Goal: Task Accomplishment & Management: Complete application form

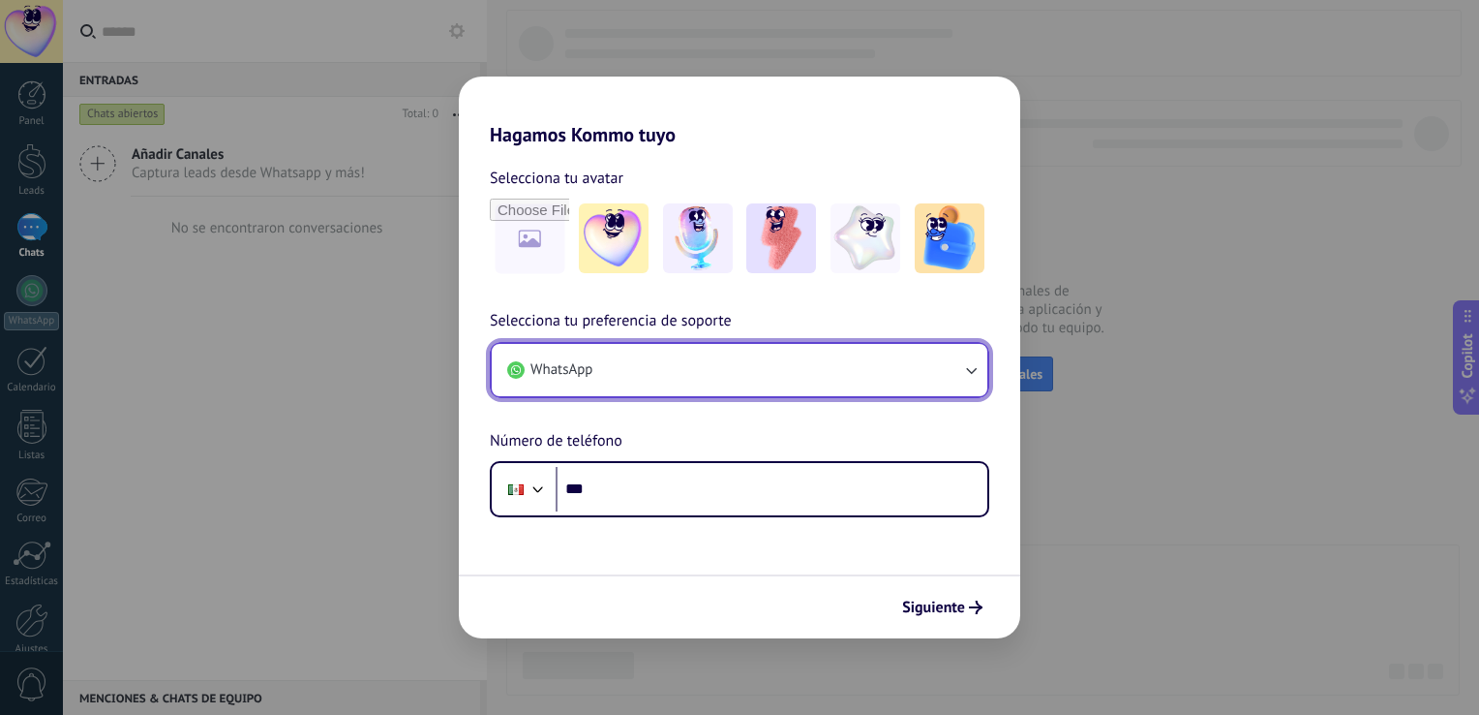
click at [857, 385] on button "WhatsApp" at bounding box center [740, 370] width 496 height 52
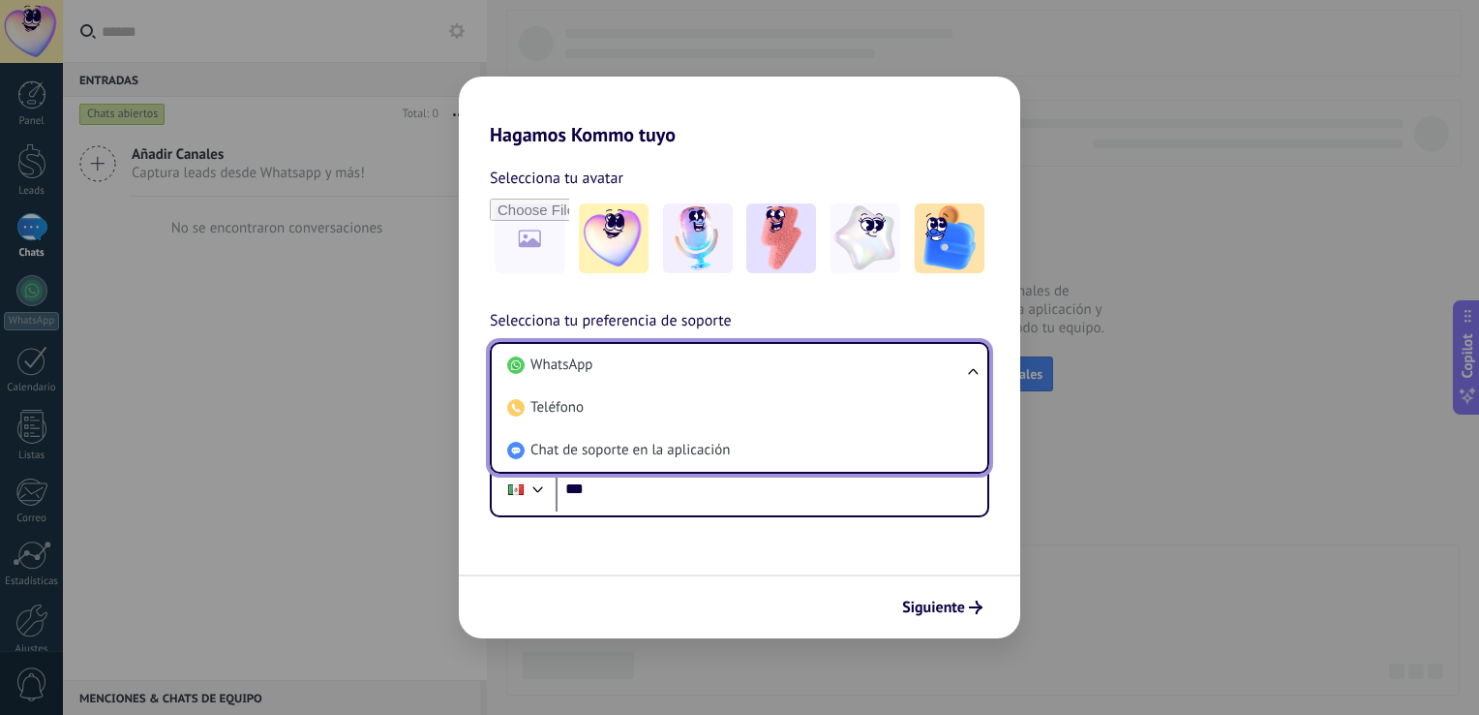
click at [1176, 490] on div "Hagamos Kommo tuyo Selecciona tu avatar Selecciona tu preferencia de soporte Wh…" at bounding box center [739, 357] width 1479 height 715
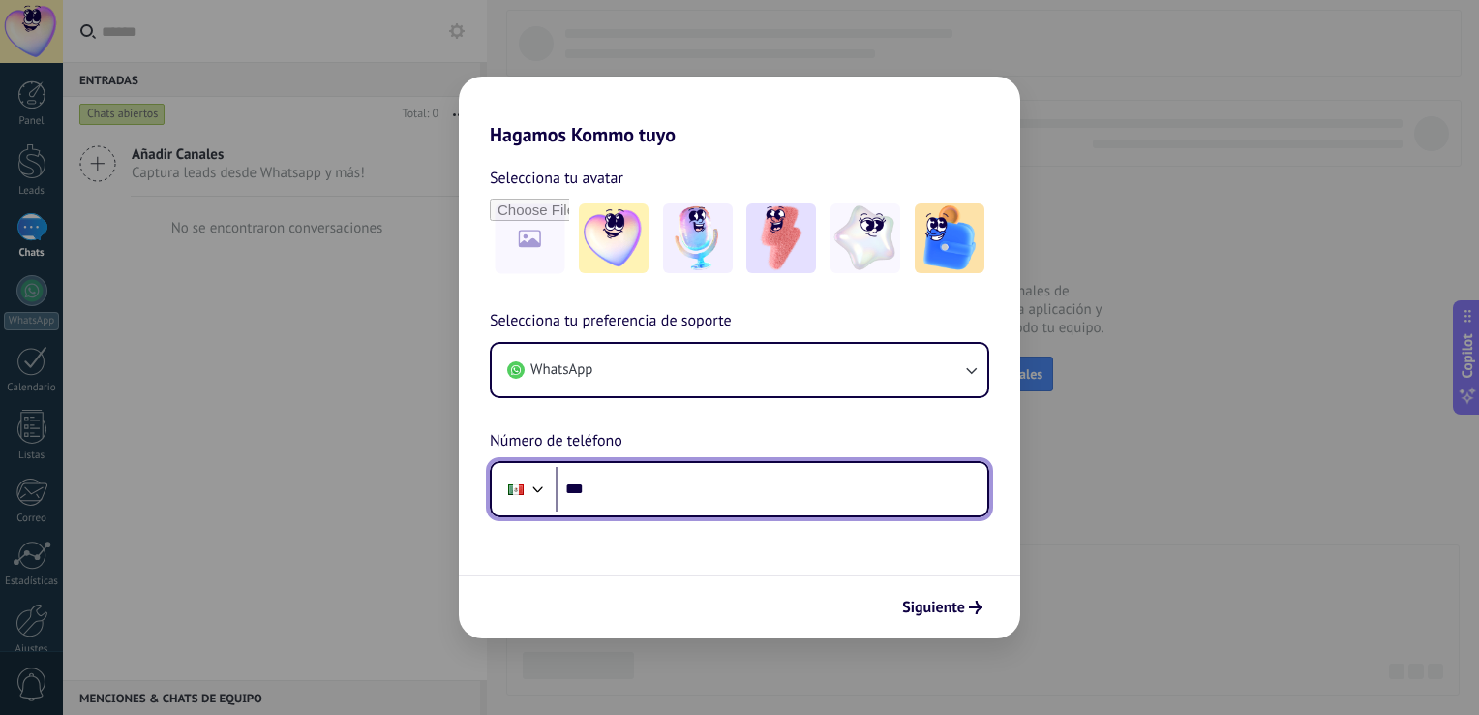
click at [740, 490] on input "***" at bounding box center [772, 489] width 432 height 45
type input "**********"
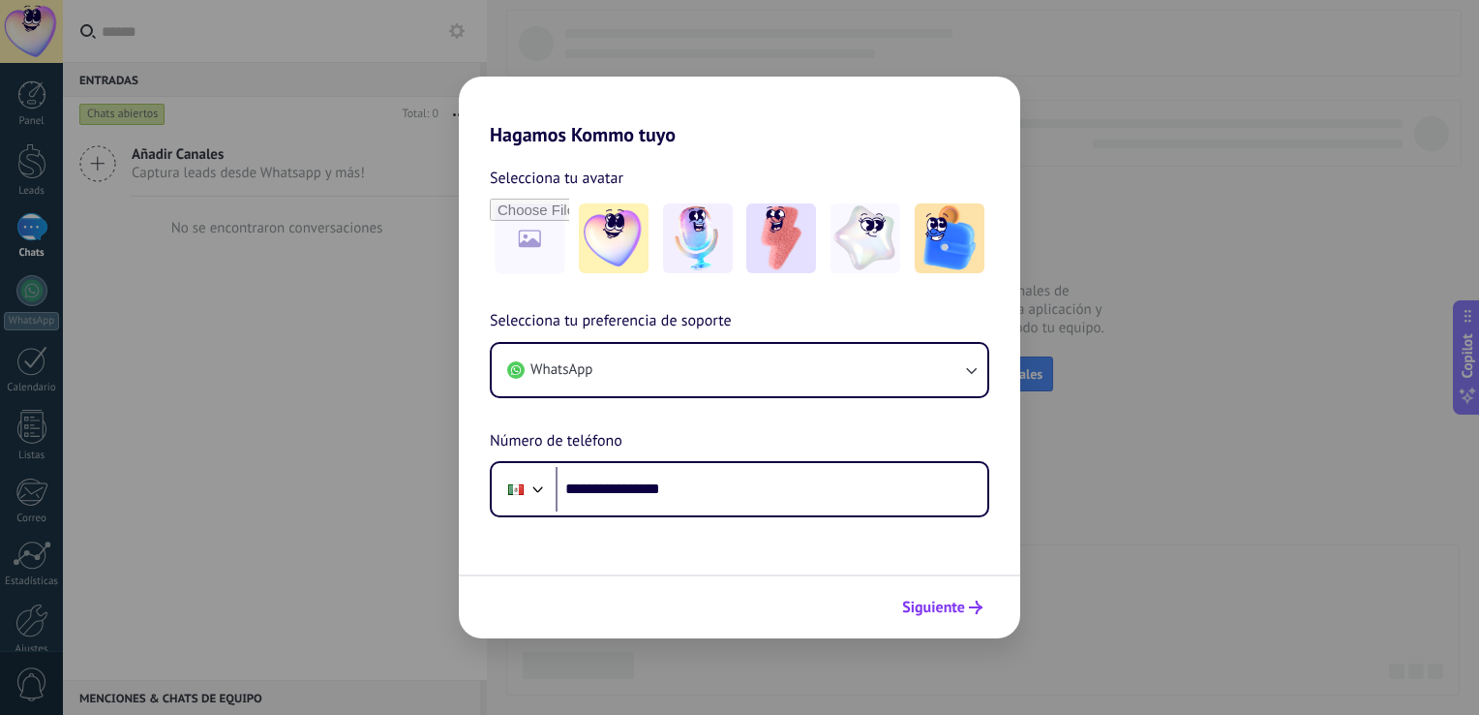
click at [941, 601] on span "Siguiente" at bounding box center [933, 607] width 63 height 14
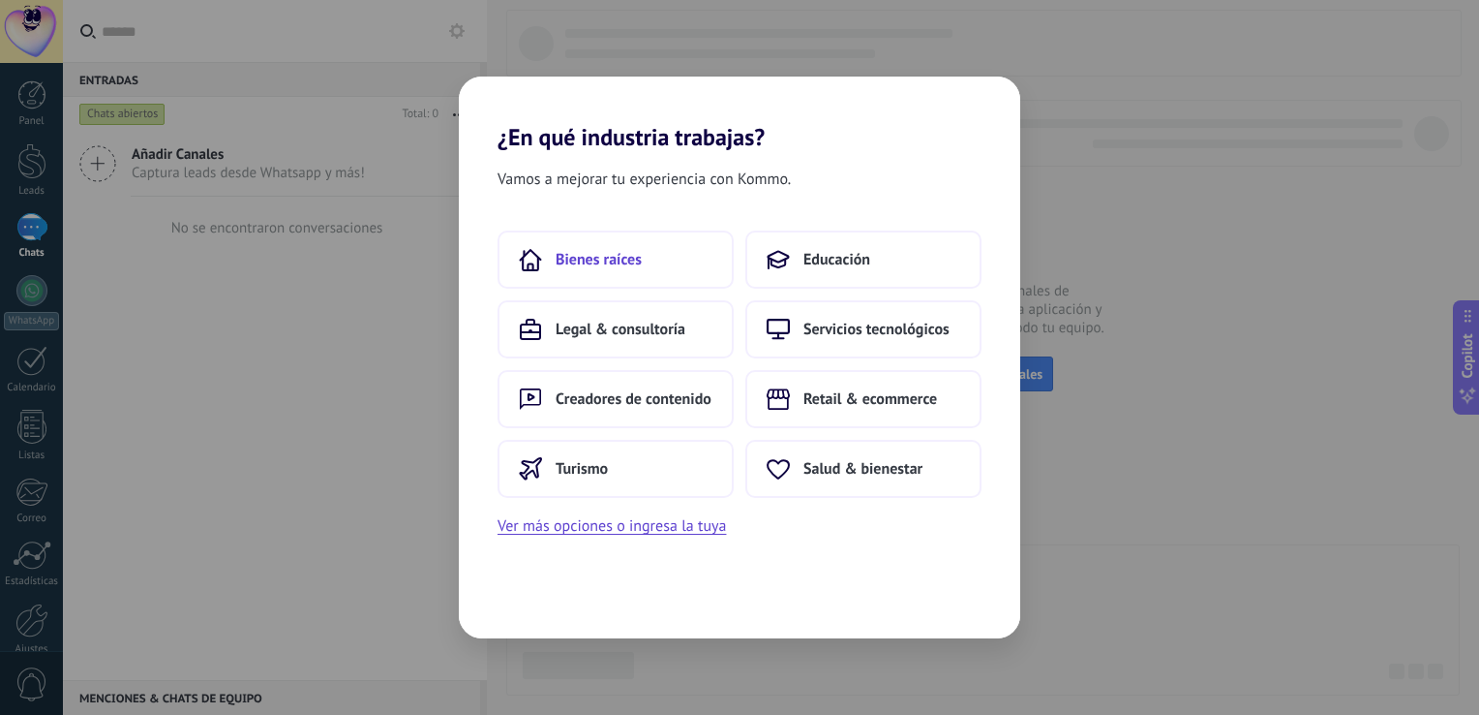
click at [647, 248] on button "Bienes raíces" at bounding box center [616, 259] width 236 height 58
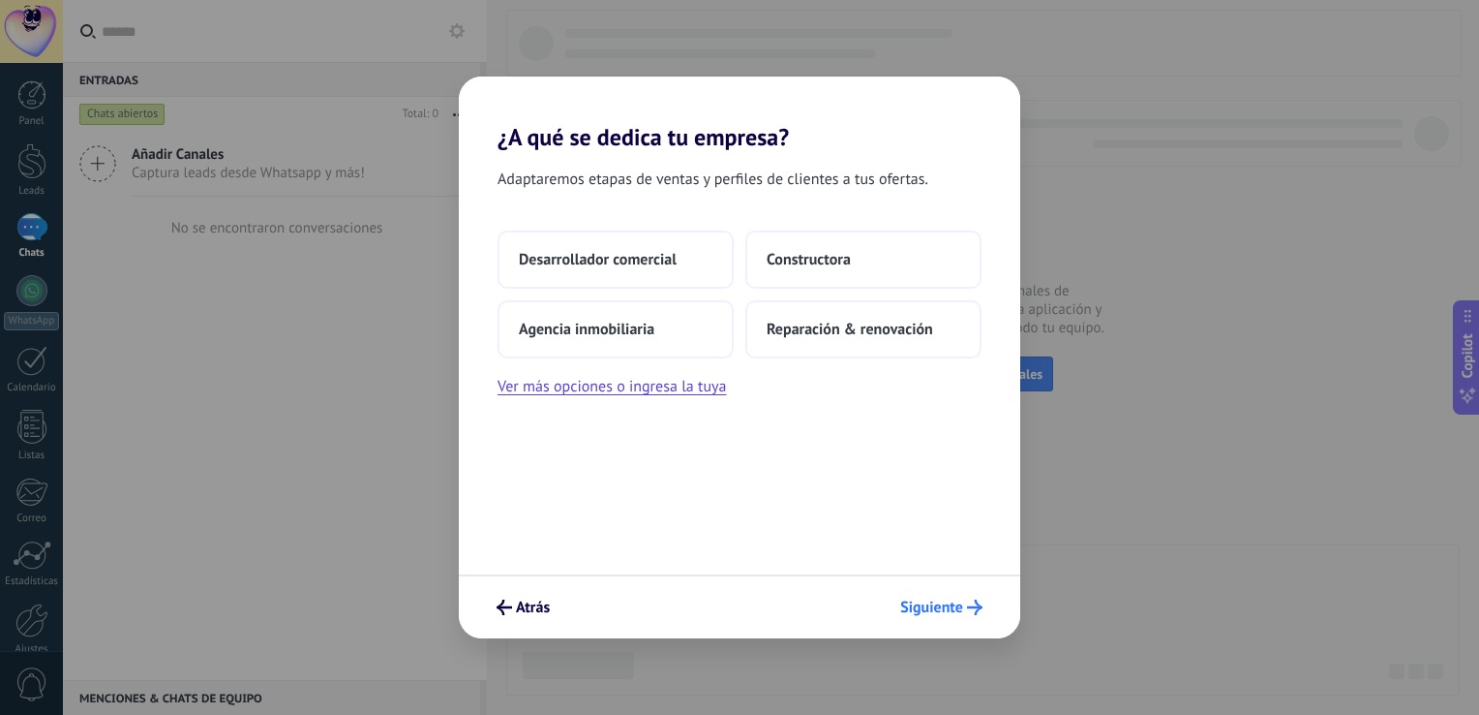
click at [936, 619] on button "Siguiente" at bounding box center [942, 607] width 100 height 33
click at [673, 331] on button "Agencia inmobiliaria" at bounding box center [616, 329] width 236 height 58
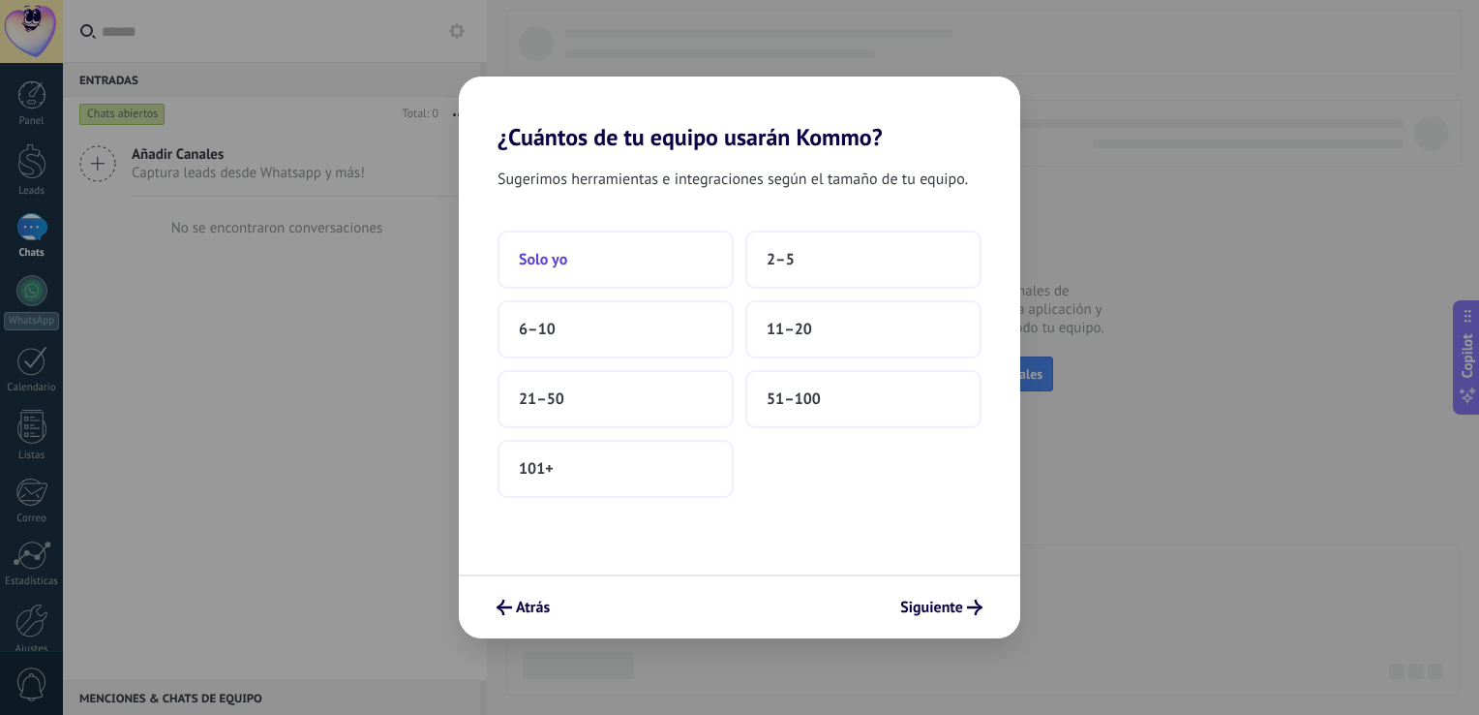
click at [655, 269] on button "Solo yo" at bounding box center [616, 259] width 236 height 58
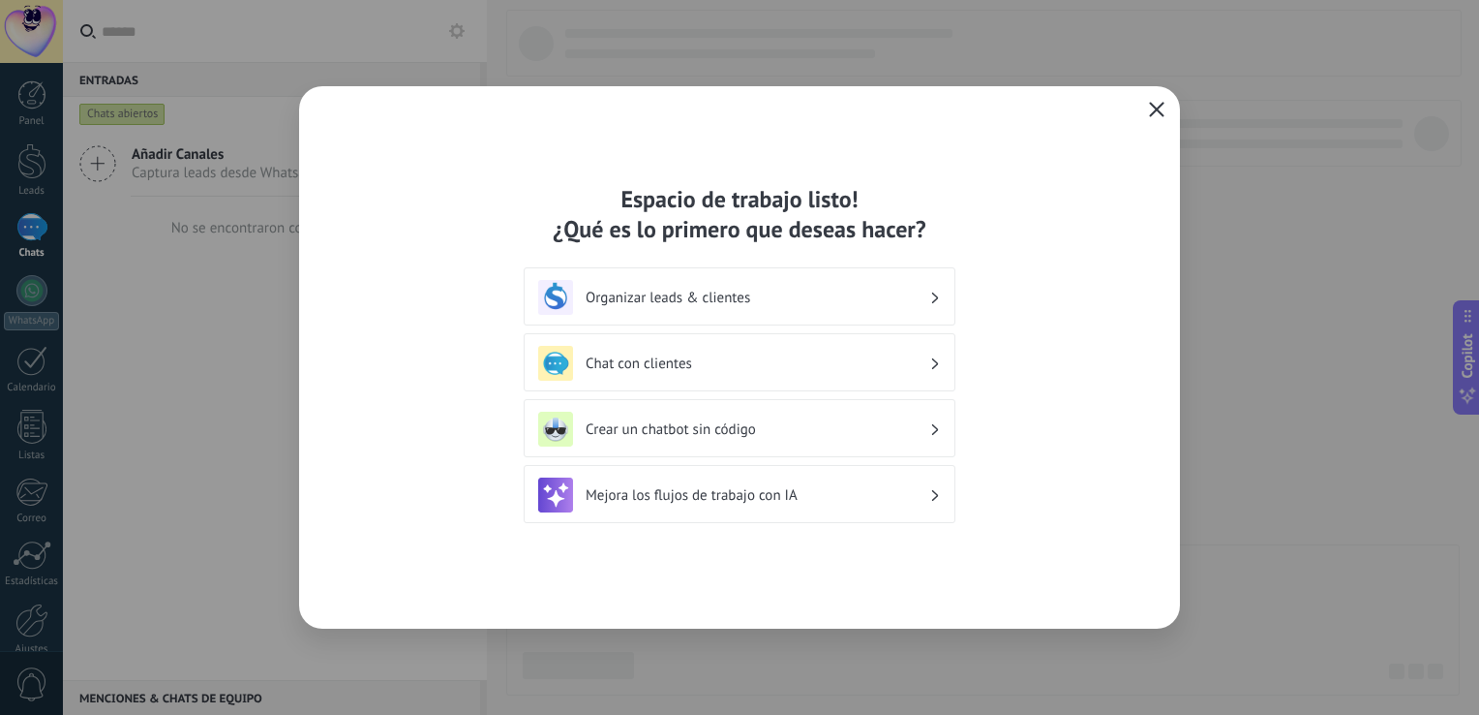
click at [1157, 112] on icon "button" at bounding box center [1156, 109] width 15 height 15
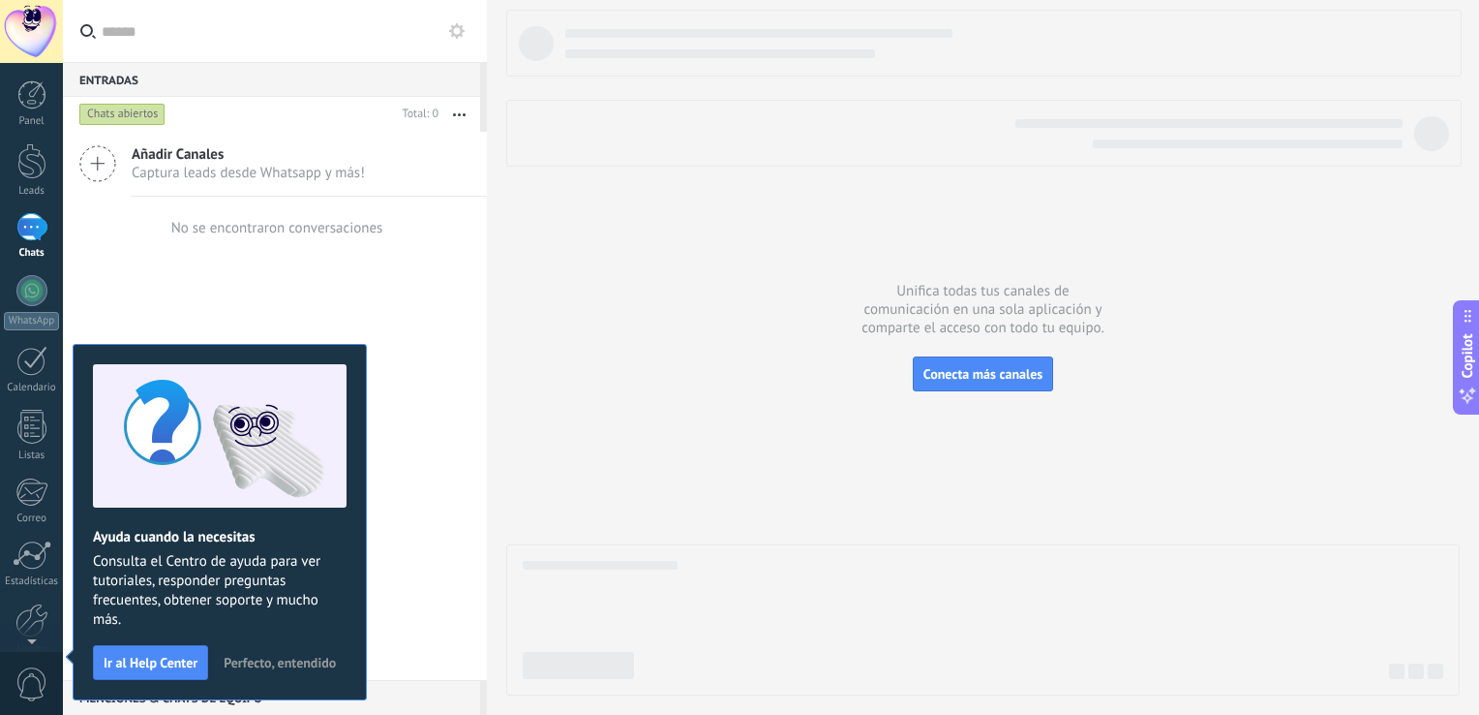
click at [648, 355] on div at bounding box center [983, 353] width 954 height 686
click at [1003, 381] on span "Conecta más canales" at bounding box center [983, 373] width 119 height 17
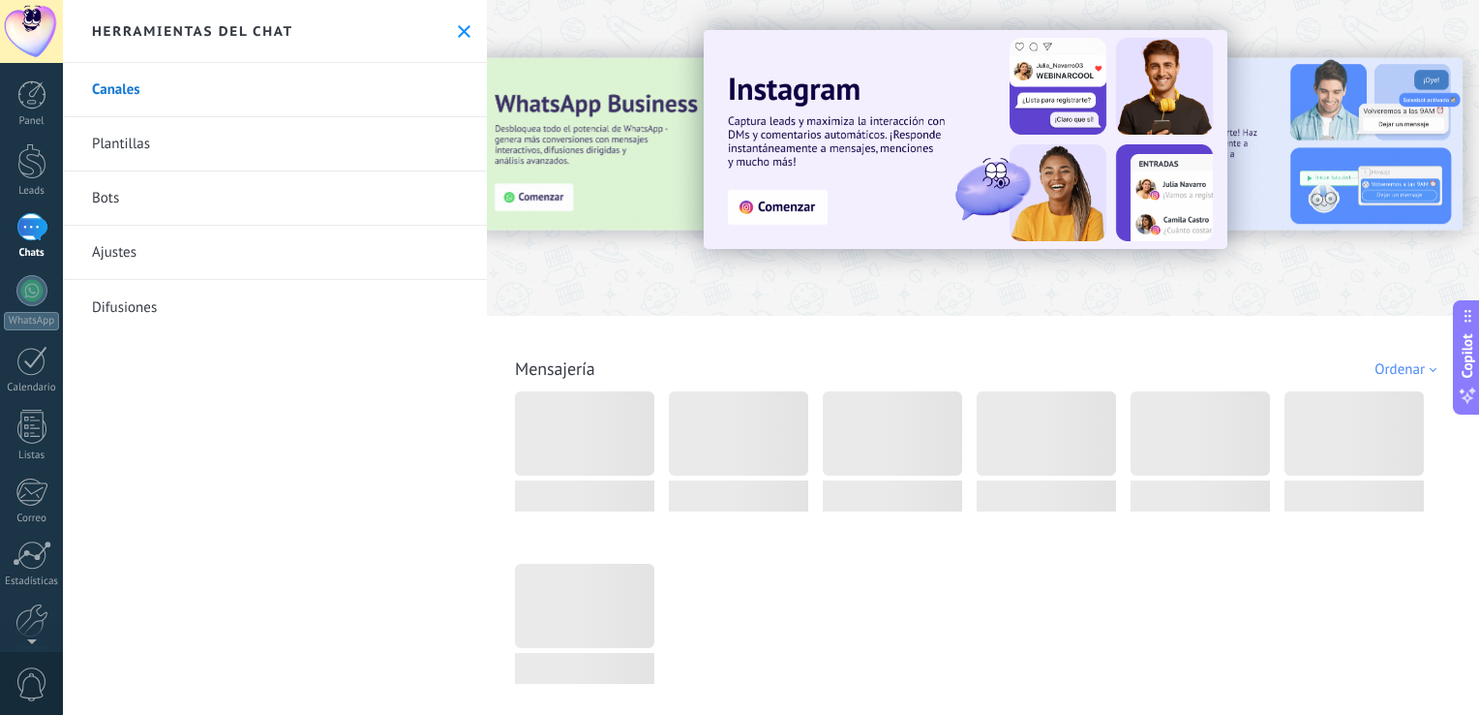
click at [795, 370] on div "Todo Bandeja de entrada Soluciones de IA Automatizaciones Fuentes de leads Inst…" at bounding box center [983, 347] width 981 height 63
